Goal: Transaction & Acquisition: Purchase product/service

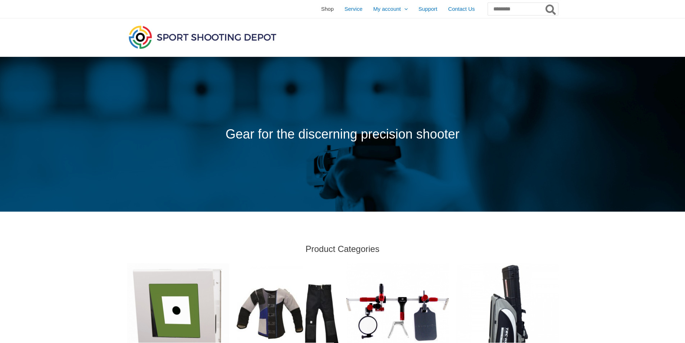
click at [321, 8] on span "Shop" at bounding box center [327, 9] width 13 height 18
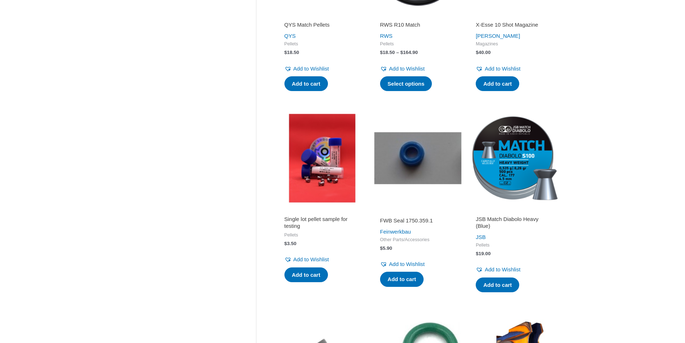
scroll to position [144, 0]
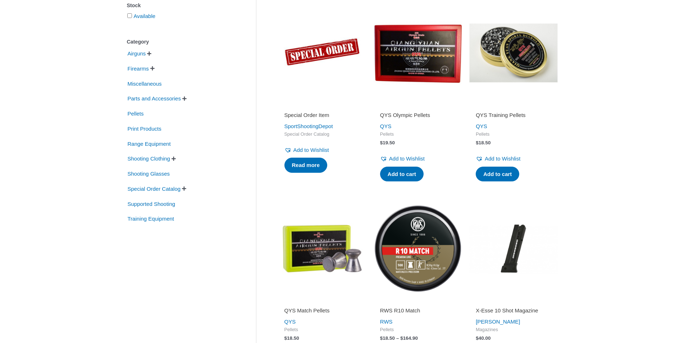
click at [177, 158] on span " " at bounding box center [174, 158] width 6 height 5
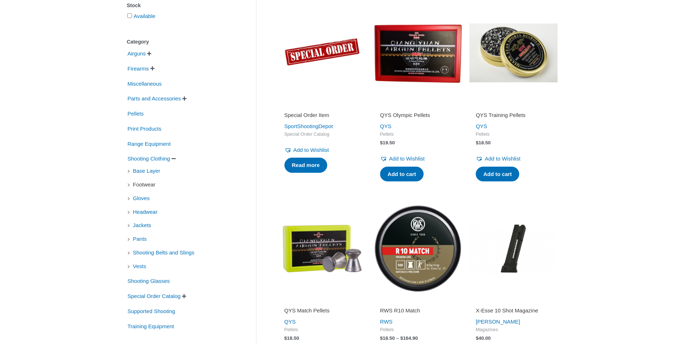
click at [147, 187] on span "Footwear" at bounding box center [144, 184] width 24 height 12
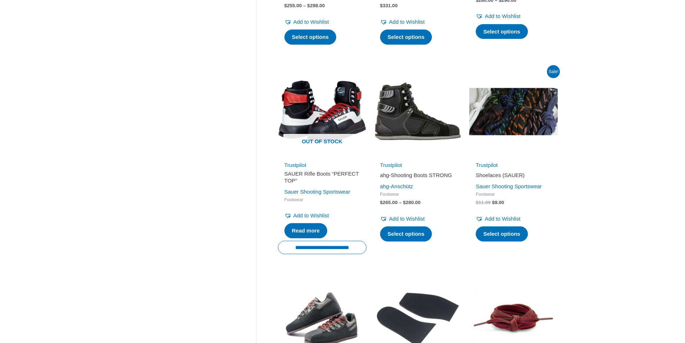
scroll to position [144, 0]
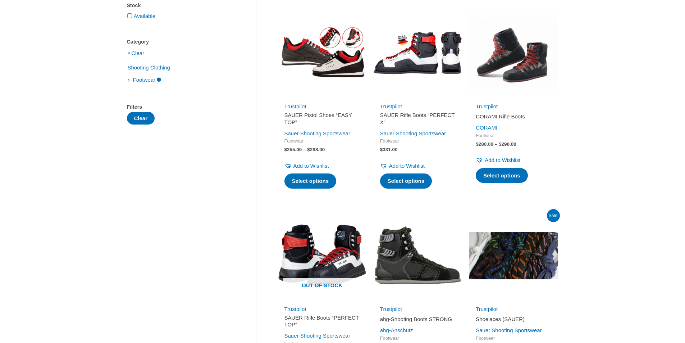
click at [398, 118] on h2 "SAUER Rifle Boots “PERFECT X”" at bounding box center [418, 119] width 76 height 14
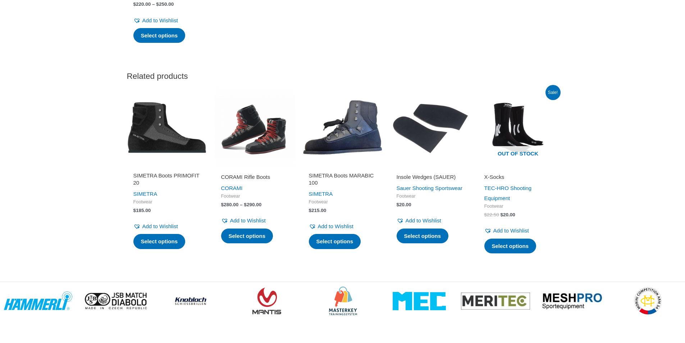
scroll to position [1890, 0]
